Goal: Transaction & Acquisition: Purchase product/service

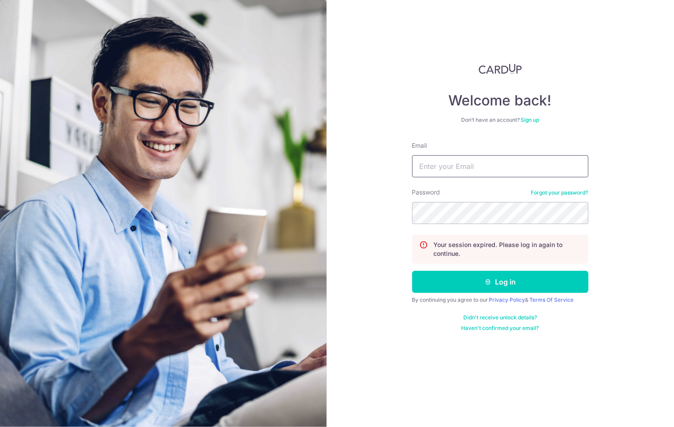
type input "management@monolabstudio.com"
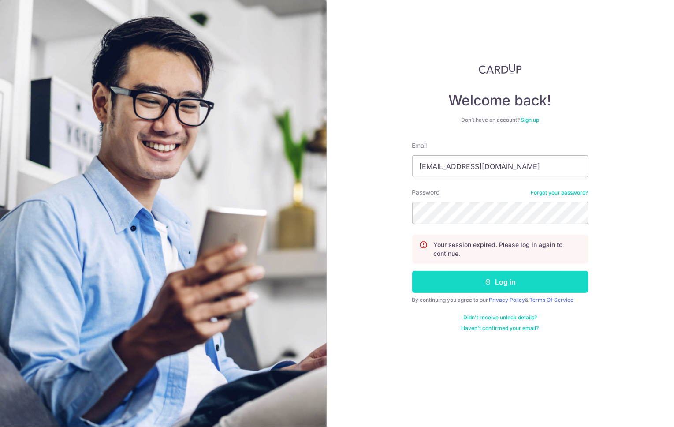
click at [470, 280] on button "Log in" at bounding box center [500, 282] width 176 height 22
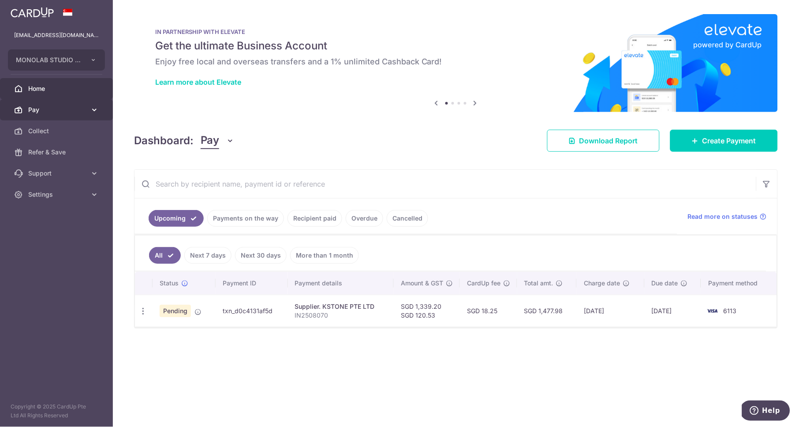
click at [62, 116] on link "Pay" at bounding box center [56, 109] width 113 height 21
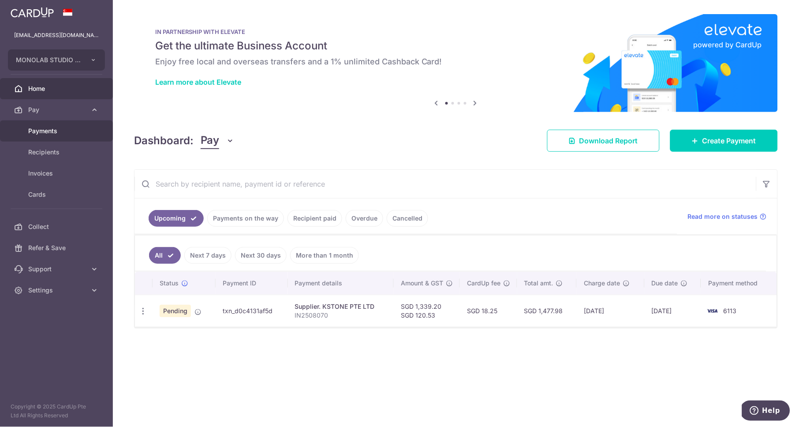
click at [60, 130] on span "Payments" at bounding box center [57, 131] width 58 height 9
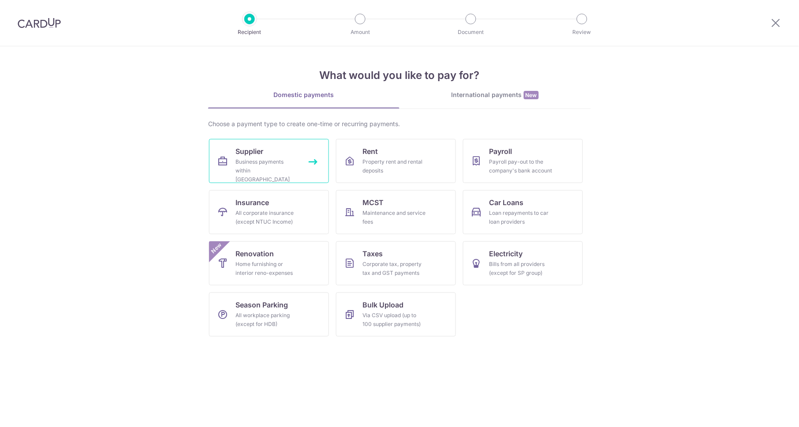
click at [281, 164] on div "Business payments within Singapore" at bounding box center [266, 170] width 63 height 26
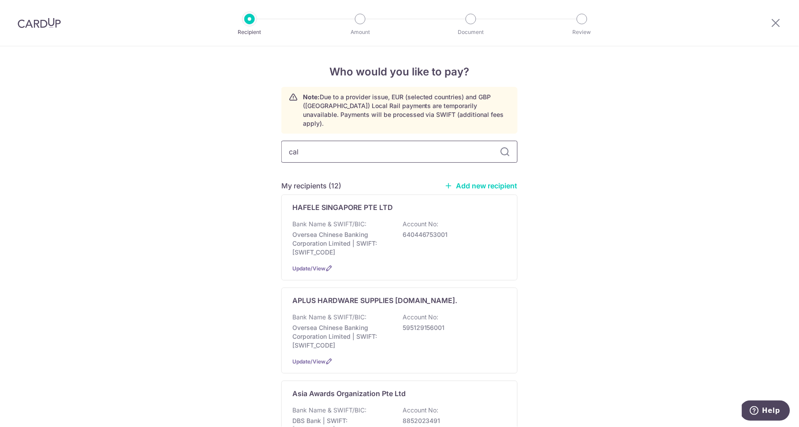
type input "calc"
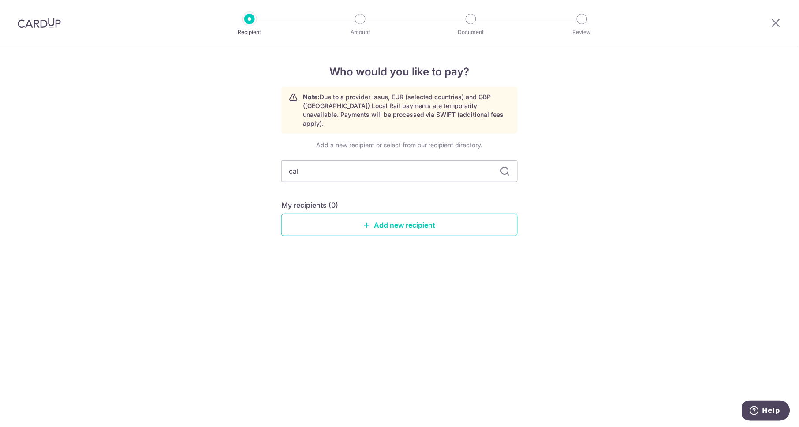
type input "calv"
type input "[PERSON_NAME]"
type input "calvary"
type input "c"
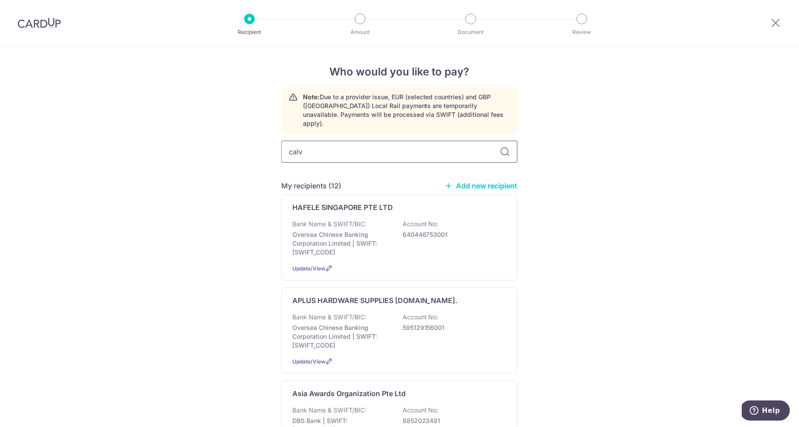
type input "calva"
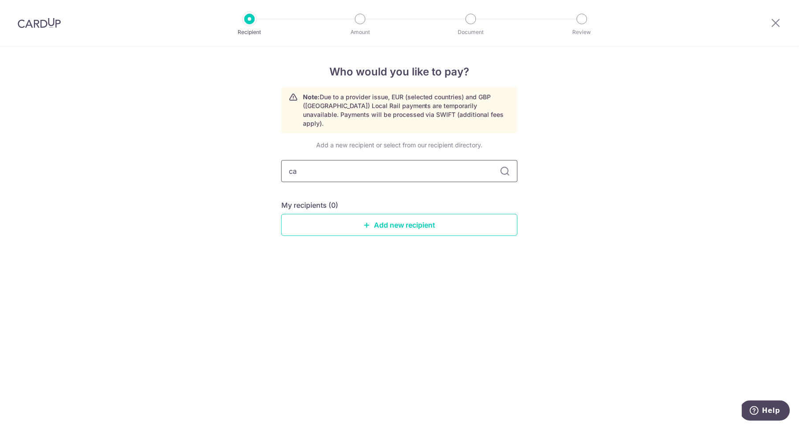
type input "c"
click at [601, 183] on div "Who would you like to pay? Note: Due to a provider issue, EUR (selected countri…" at bounding box center [399, 236] width 799 height 381
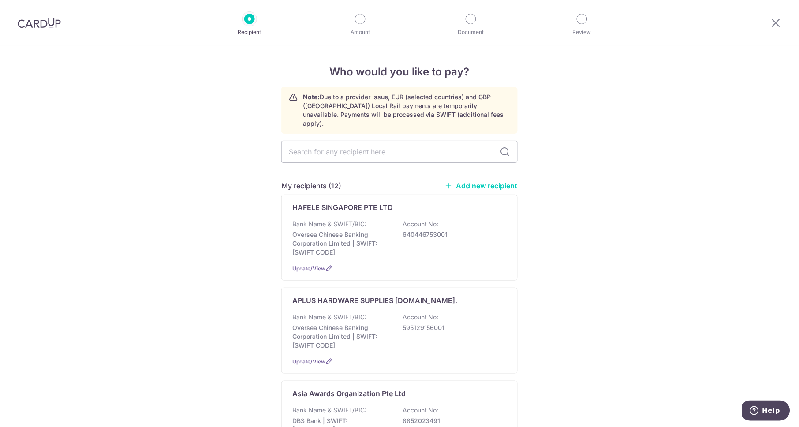
click at [497, 181] on link "Add new recipient" at bounding box center [481, 185] width 73 height 9
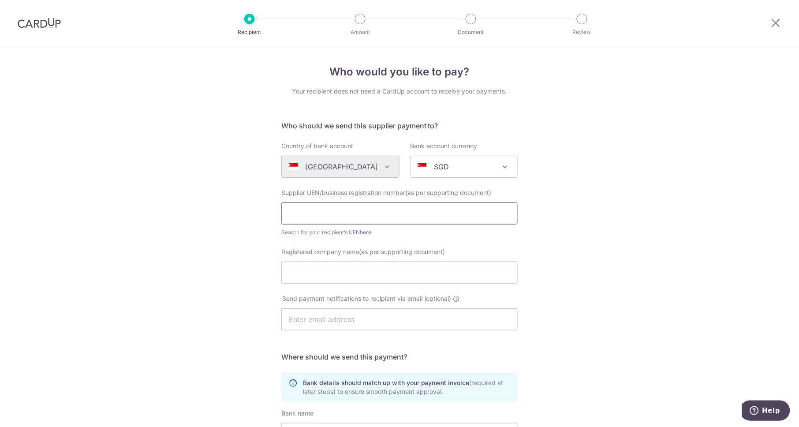
paste input "201407349E"
type input "201407349E"
paste input "CALVARY CARPENTRY PTE LTD"
drag, startPoint x: 291, startPoint y: 272, endPoint x: 257, endPoint y: 268, distance: 33.7
click at [257, 268] on div "Who would you like to pay? Your recipient does not need a CardUp account to rec…" at bounding box center [399, 313] width 799 height 534
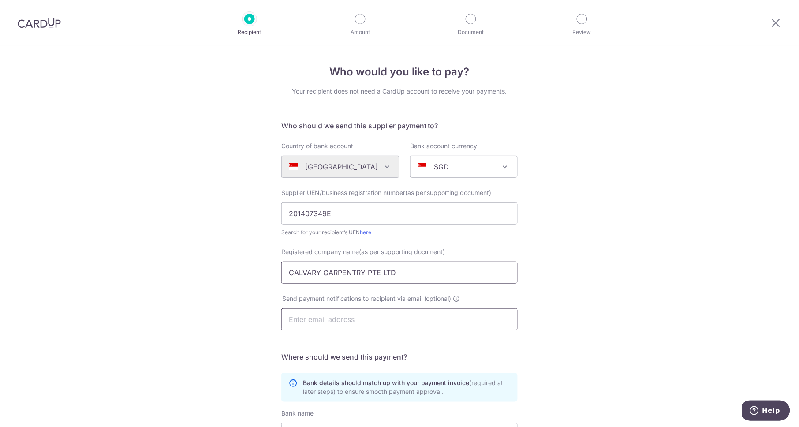
type input "CALVARY CARPENTRY PTE LTD"
click at [683, 265] on div "Who would you like to pay? Your recipient does not need a CardUp account to rec…" at bounding box center [399, 313] width 799 height 534
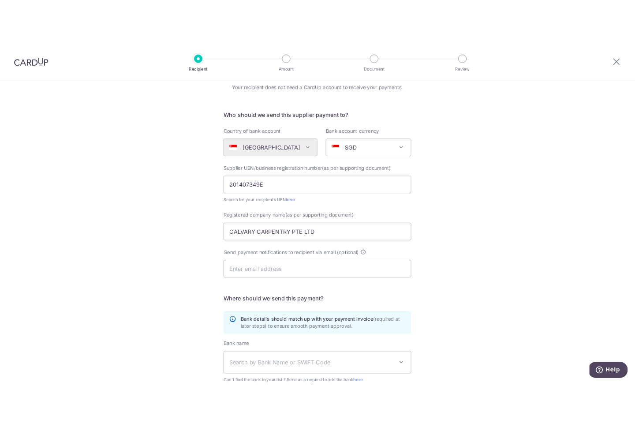
scroll to position [152, 0]
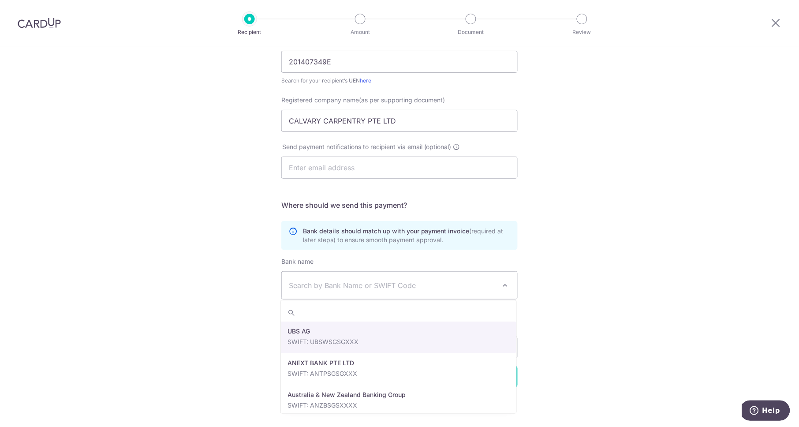
click at [372, 284] on span "Search by Bank Name or SWIFT Code" at bounding box center [392, 285] width 207 height 11
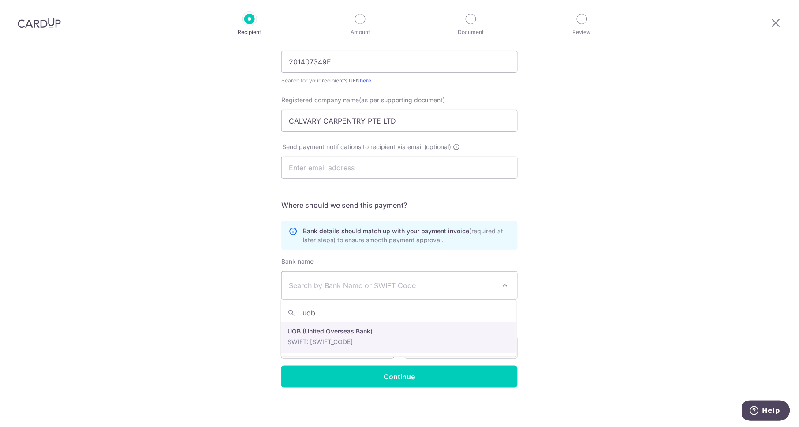
type input "uob"
select select "18"
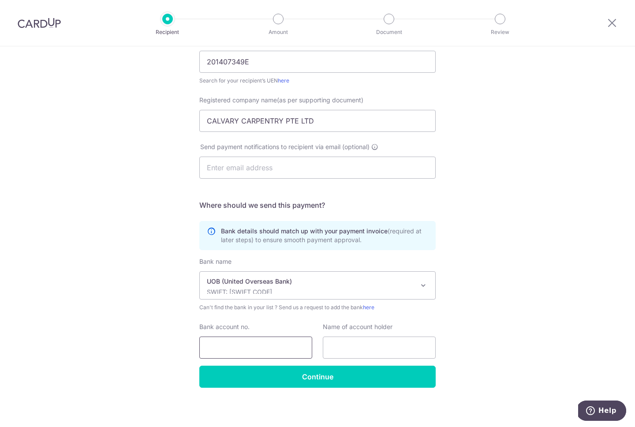
click at [262, 350] on input "Bank account no." at bounding box center [255, 347] width 113 height 22
type input "4203052159"
paste input "CALVARY CARPENTRY PTE LTD"
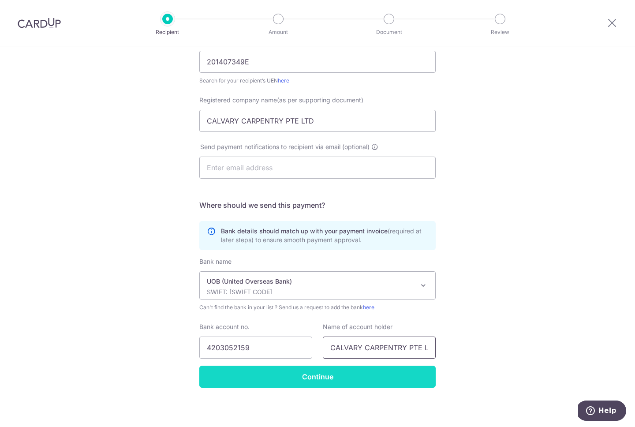
type input "CALVARY CARPENTRY PTE LTD"
click at [393, 372] on input "Continue" at bounding box center [317, 377] width 236 height 22
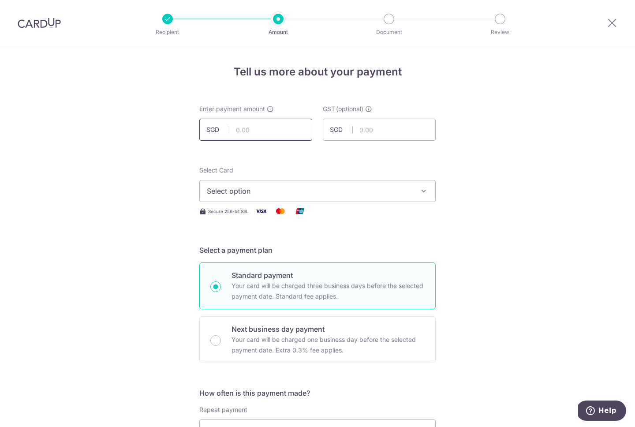
click at [301, 117] on div "Enter payment amount SGD" at bounding box center [255, 123] width 113 height 36
click at [302, 124] on input "text" at bounding box center [255, 130] width 113 height 22
click at [260, 131] on input "text" at bounding box center [255, 130] width 113 height 22
type input "1,998.00"
click at [370, 134] on input "text" at bounding box center [379, 130] width 113 height 22
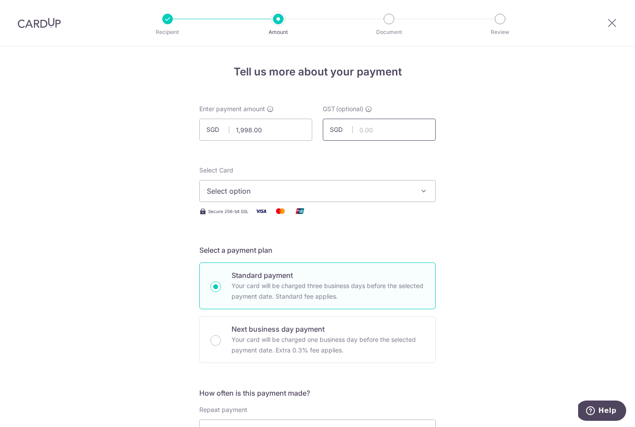
click at [378, 127] on input "text" at bounding box center [379, 130] width 113 height 22
click at [378, 128] on input "text" at bounding box center [379, 130] width 113 height 22
type input "179.82"
click at [355, 187] on span "Select option" at bounding box center [309, 191] width 205 height 11
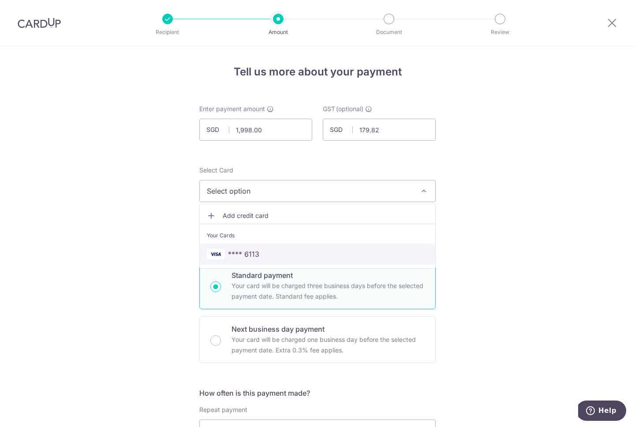
click at [245, 262] on link "**** 6113" at bounding box center [317, 253] width 235 height 21
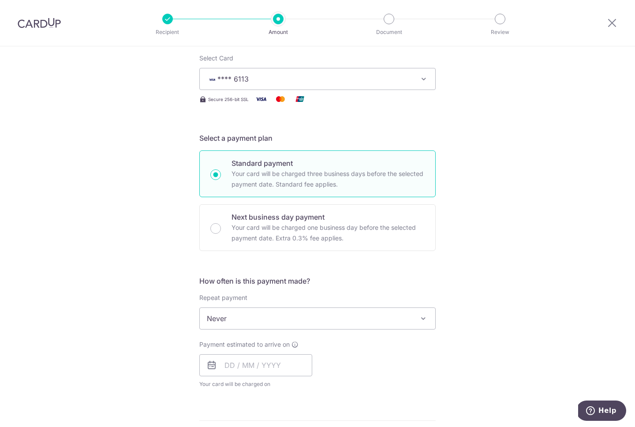
scroll to position [215, 0]
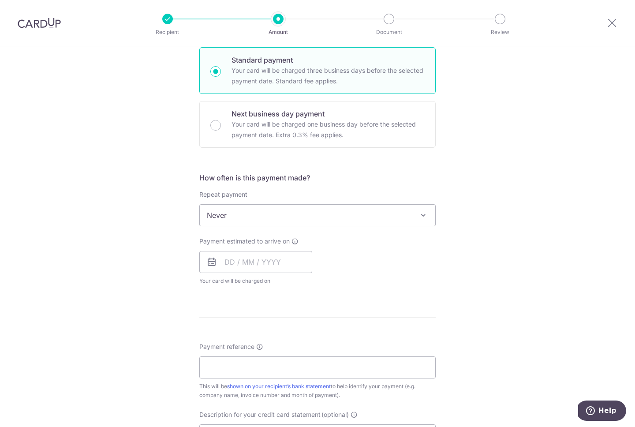
click at [308, 207] on span "Never" at bounding box center [317, 215] width 235 height 21
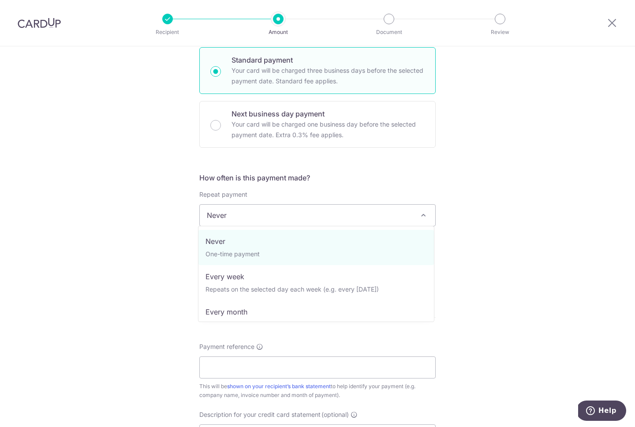
click at [578, 203] on div "Tell us more about your payment Enter payment amount SGD 1,998.00 1998.00 GST (…" at bounding box center [317, 259] width 635 height 857
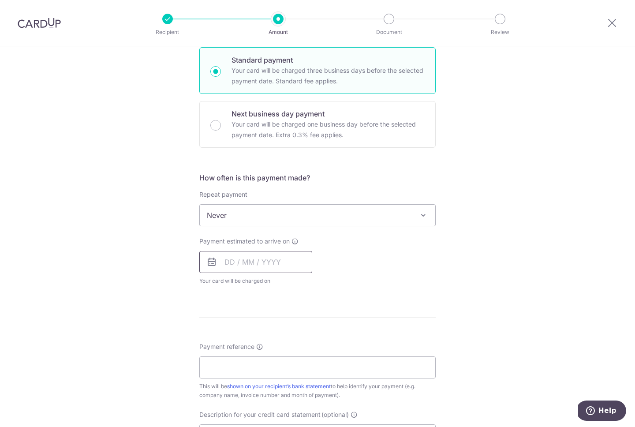
click at [262, 257] on input "text" at bounding box center [255, 262] width 113 height 22
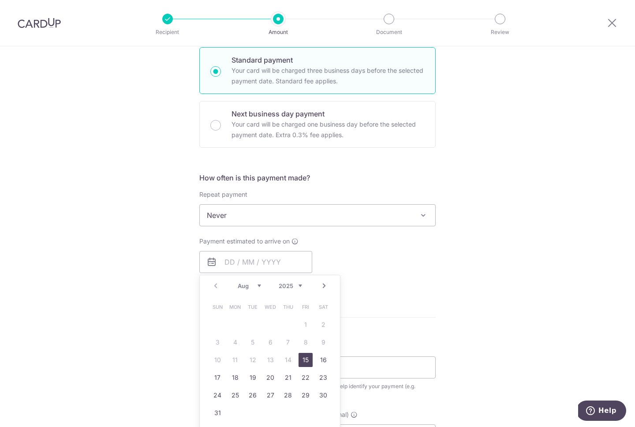
click at [305, 356] on link "15" at bounding box center [306, 360] width 14 height 14
type input "[DATE]"
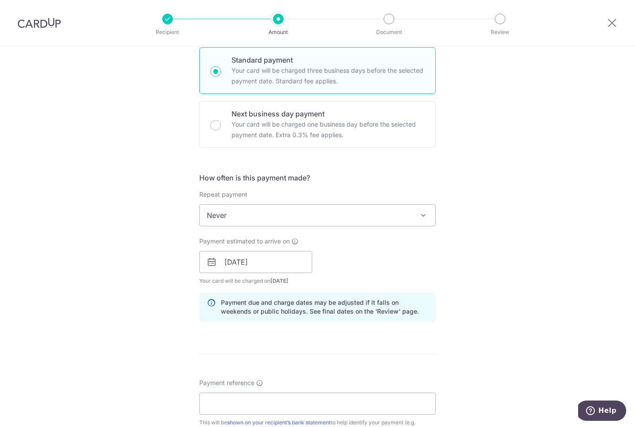
click at [504, 273] on div "Tell us more about your payment Enter payment amount SGD 1,998.00 1998.00 GST (…" at bounding box center [317, 277] width 635 height 893
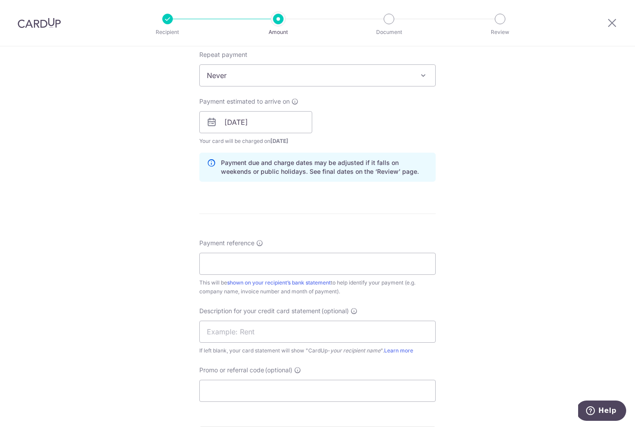
scroll to position [413, 0]
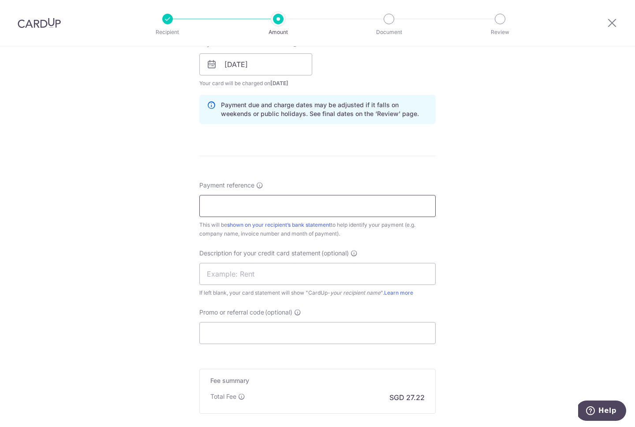
click at [371, 202] on input "Payment reference" at bounding box center [317, 206] width 236 height 22
paste input "CC‐X06527"
type input "Invoice CC‐X06527"
click at [288, 274] on input "text" at bounding box center [317, 274] width 236 height 22
type input "F"
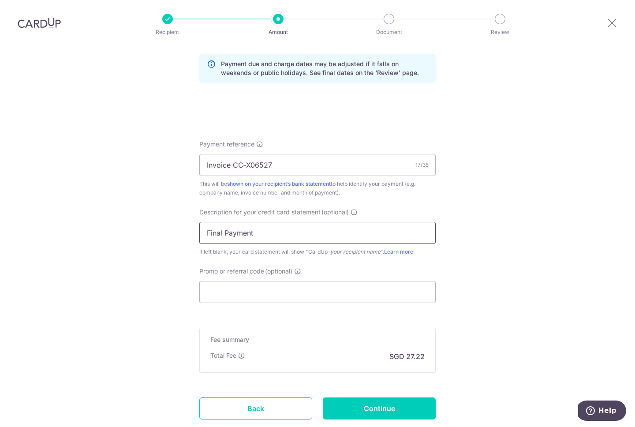
scroll to position [509, 0]
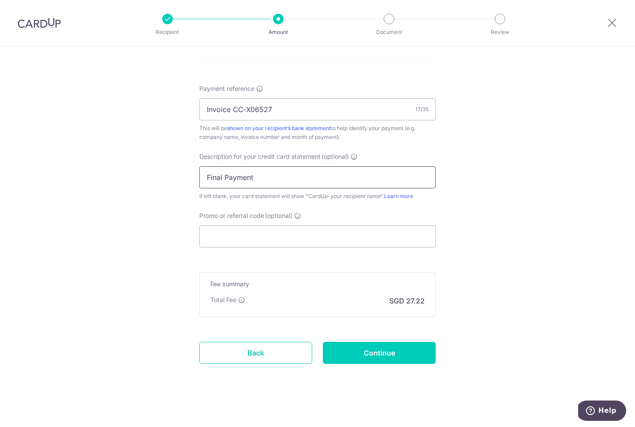
type input "Final Payment"
drag, startPoint x: 513, startPoint y: 245, endPoint x: 458, endPoint y: 322, distance: 95.2
click at [417, 348] on input "Continue" at bounding box center [379, 353] width 113 height 22
type input "Create Schedule"
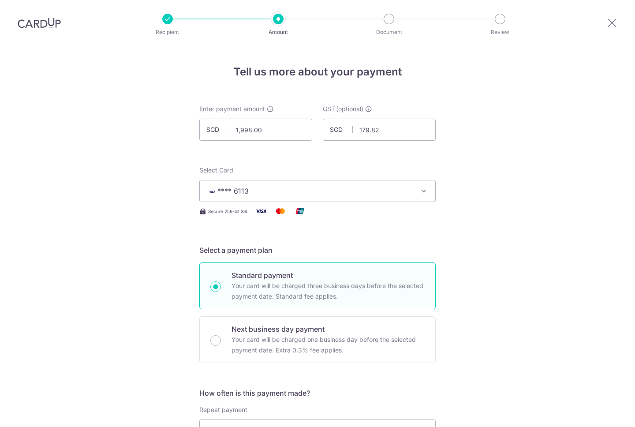
scroll to position [522, 0]
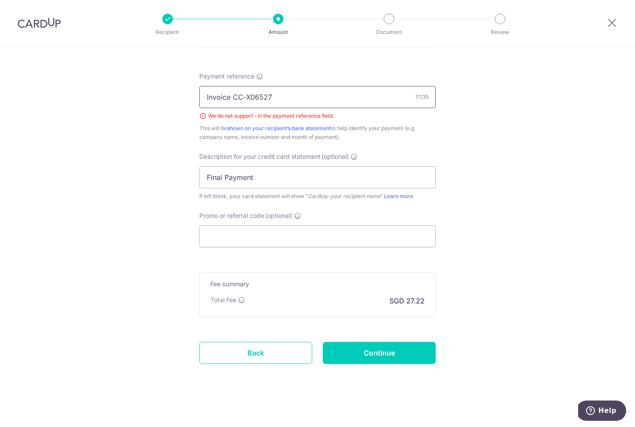
click at [246, 95] on input "Invoice CC‐X06527" at bounding box center [317, 97] width 236 height 22
type input "Invoice CC X06527"
click at [410, 346] on input "Continue" at bounding box center [379, 353] width 113 height 22
type input "Create Schedule"
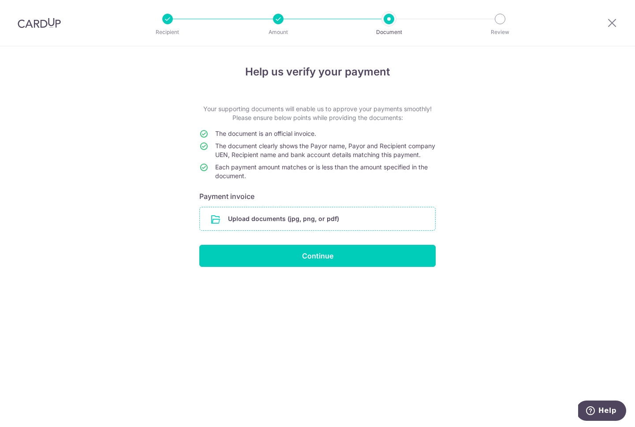
click at [383, 222] on input "file" at bounding box center [317, 218] width 235 height 23
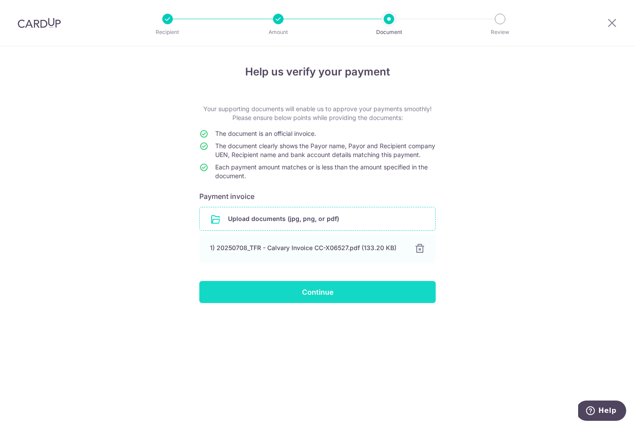
click at [374, 301] on input "Continue" at bounding box center [317, 292] width 236 height 22
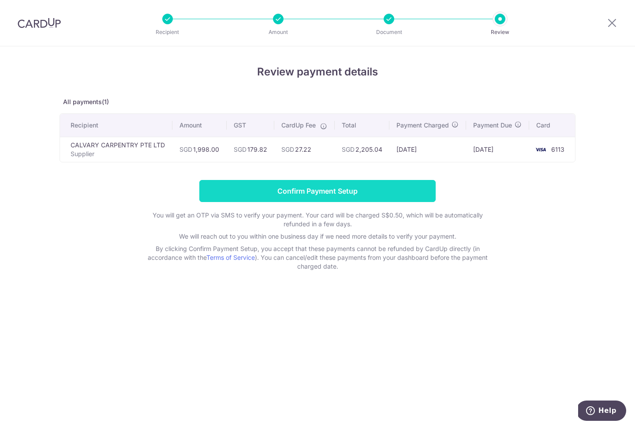
click at [356, 196] on input "Confirm Payment Setup" at bounding box center [317, 191] width 236 height 22
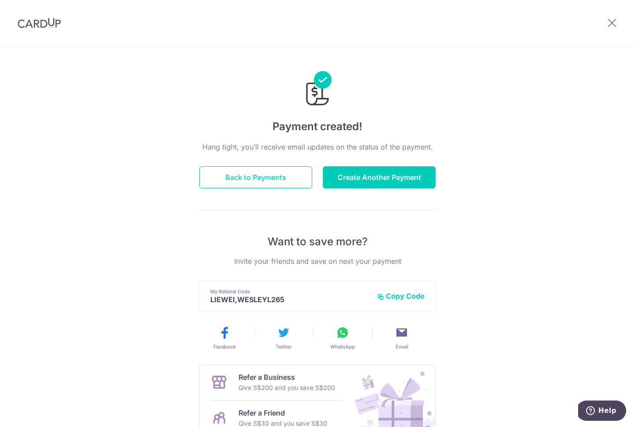
click at [259, 172] on button "Back to Payments" at bounding box center [255, 177] width 113 height 22
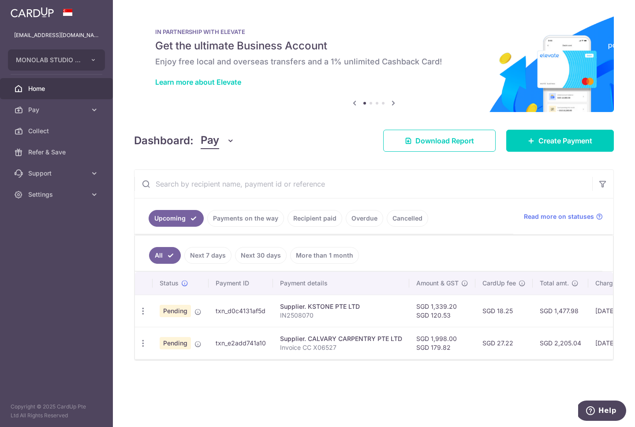
click at [339, 416] on div "× Pause Schedule Pause all future payments in this series Pause just this one p…" at bounding box center [374, 213] width 522 height 427
click at [428, 399] on div "× Pause Schedule Pause all future payments in this series Pause just this one p…" at bounding box center [374, 213] width 522 height 427
click at [380, 393] on div "× Pause Schedule Pause all future payments in this series Pause just this one p…" at bounding box center [374, 213] width 522 height 427
